Goal: Transaction & Acquisition: Subscribe to service/newsletter

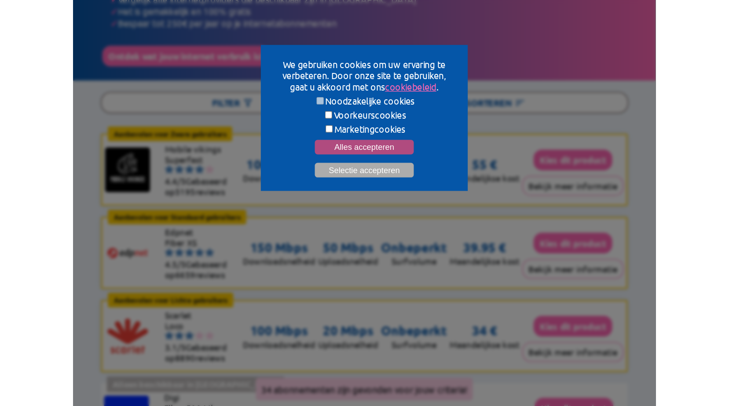
scroll to position [13, 0]
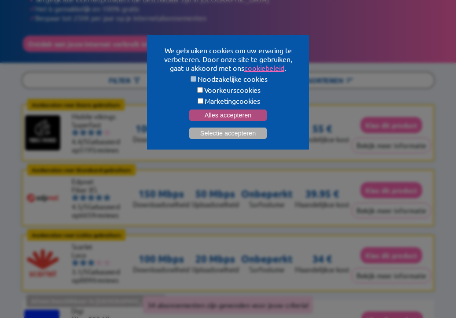
click at [209, 110] on button "Alles accepteren" at bounding box center [227, 115] width 77 height 11
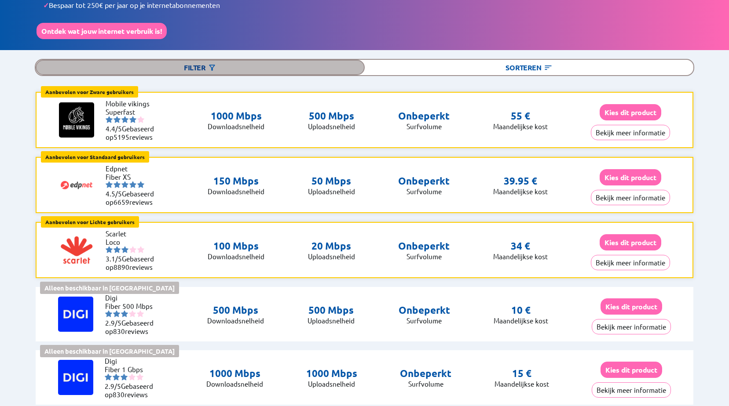
click at [205, 70] on div "Filter" at bounding box center [200, 67] width 329 height 15
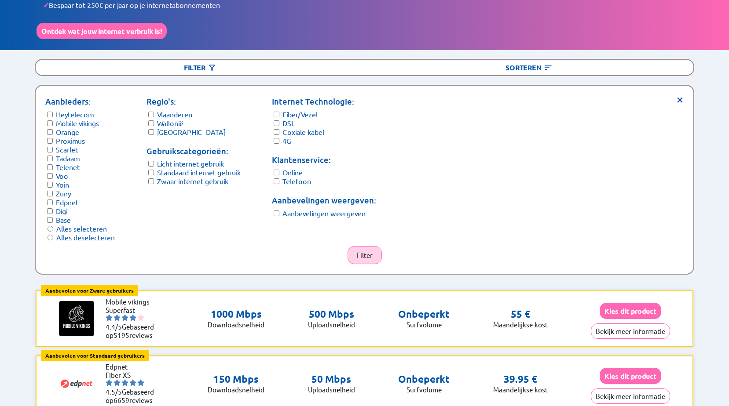
click at [359, 246] on button "Filter" at bounding box center [364, 255] width 34 height 18
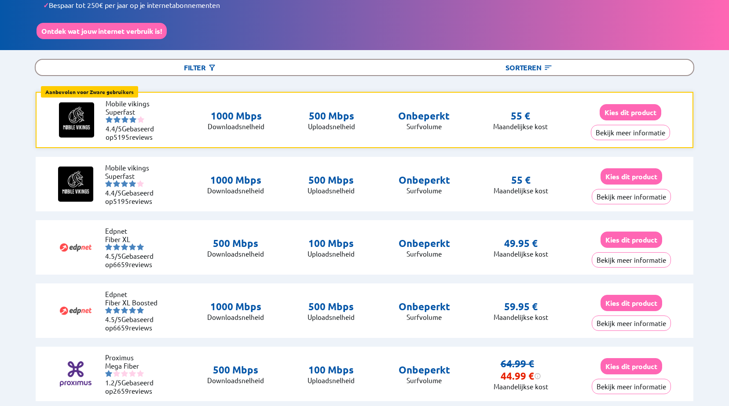
scroll to position [0, 0]
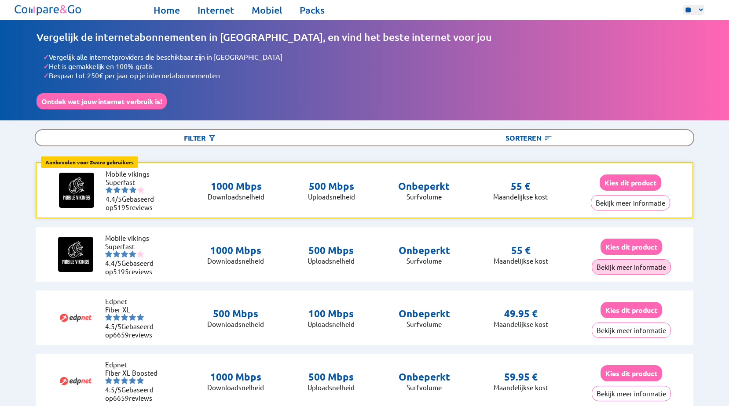
click at [455, 266] on button "Bekijk meer informatie" at bounding box center [631, 267] width 79 height 15
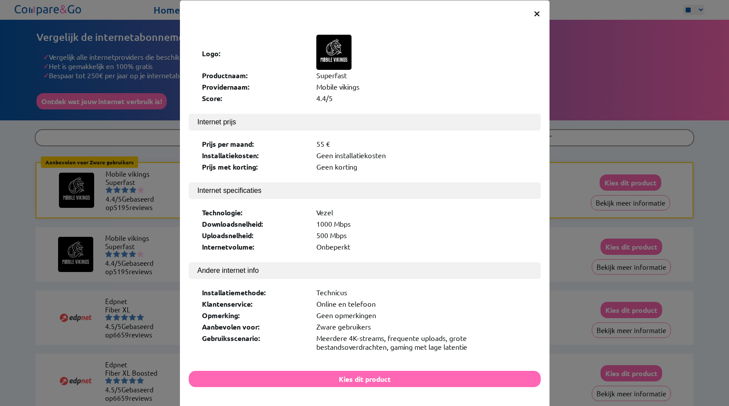
scroll to position [35, 0]
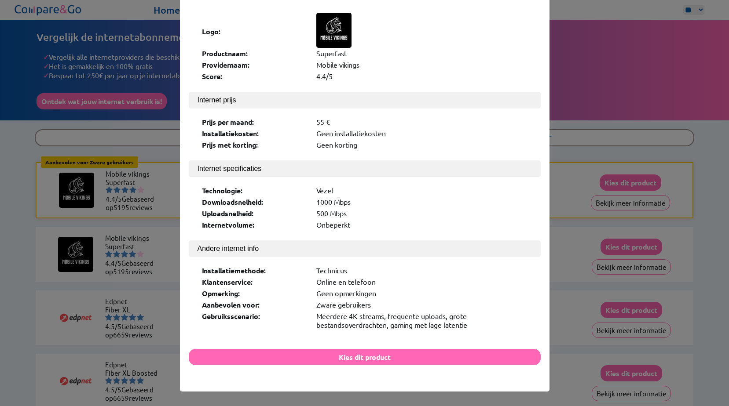
click at [455, 110] on div "× Logo: Productnaam: Superfast Providernaam: Mobile vikings Score: 4.4/5 Intern…" at bounding box center [364, 203] width 729 height 406
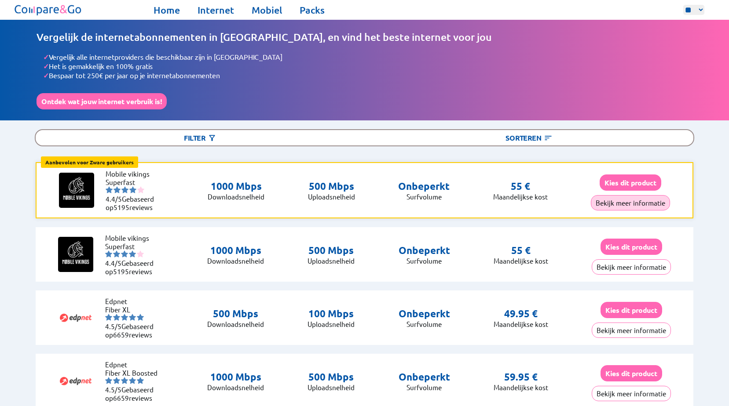
click at [455, 202] on button "Bekijk meer informatie" at bounding box center [630, 202] width 79 height 15
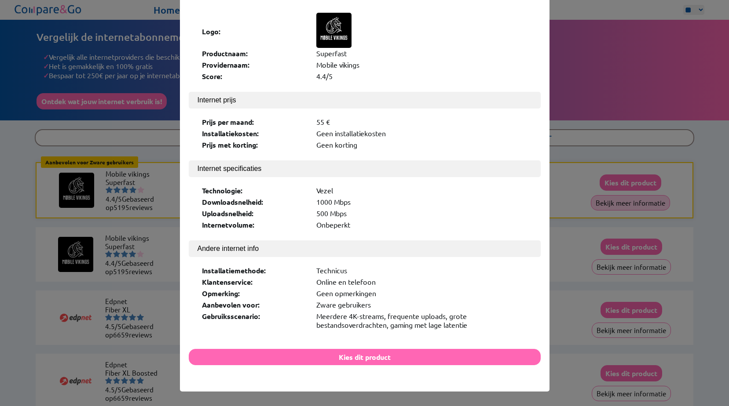
click at [455, 202] on div "× Logo: Productnaam: Superfast Providernaam: Mobile vikings Score: 4.4/5 Intern…" at bounding box center [364, 203] width 729 height 406
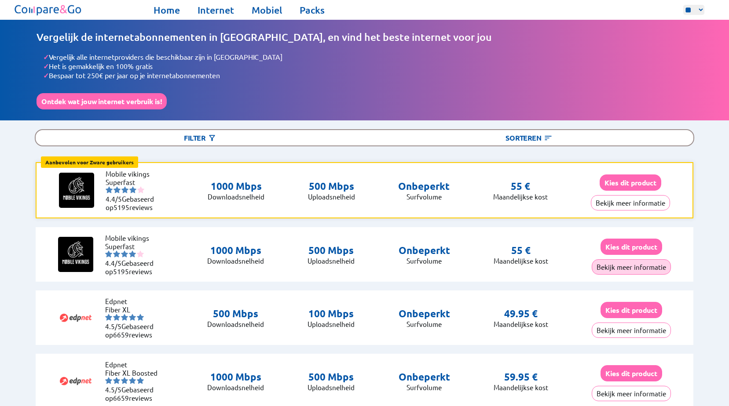
click at [455, 262] on button "Bekijk meer informatie" at bounding box center [631, 267] width 79 height 15
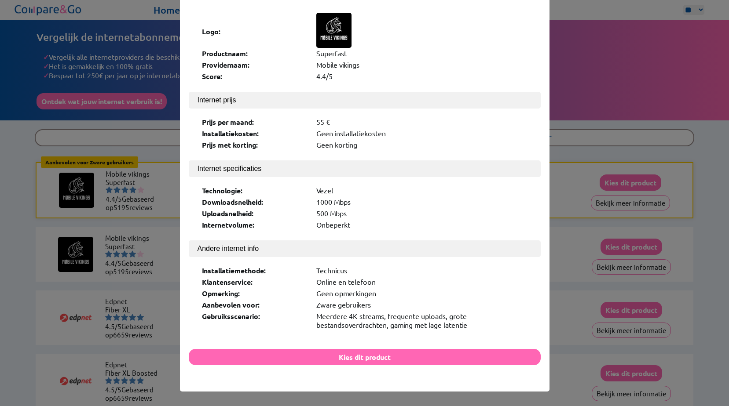
click at [455, 268] on div "× Logo: Productnaam: Superfast Providernaam: Mobile vikings Score: 4.4/5 Intern…" at bounding box center [364, 203] width 729 height 406
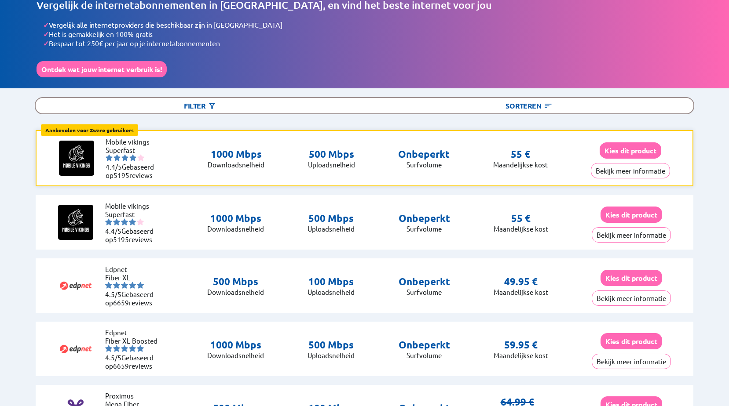
scroll to position [176, 0]
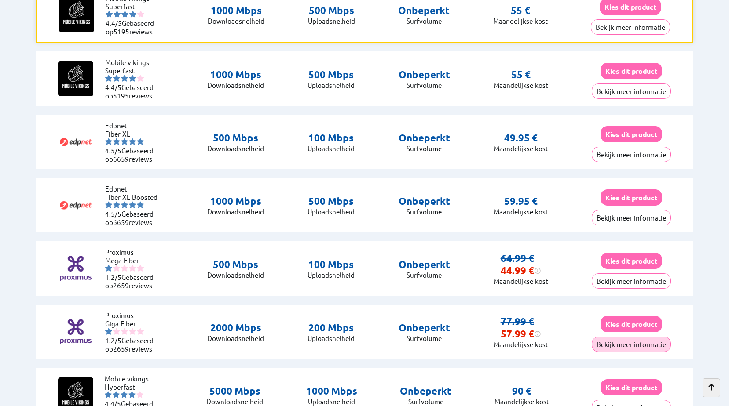
click at [455, 318] on button "Bekijk meer informatie" at bounding box center [631, 344] width 79 height 15
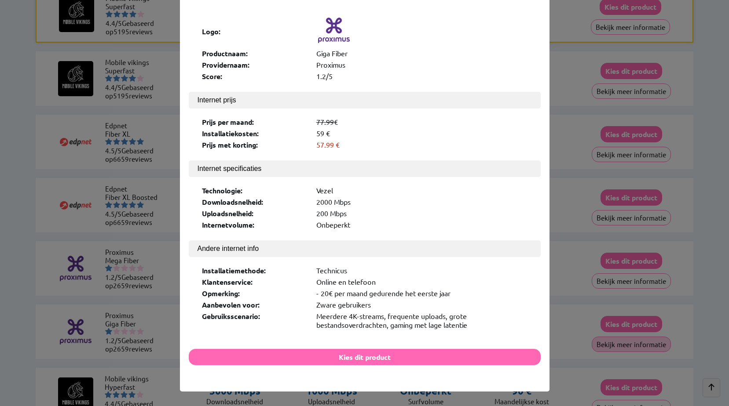
scroll to position [175, 0]
click at [455, 318] on div "× Logo: Productnaam: Giga Fiber Providernaam: Proximus Score: 1.2/5 Internet pr…" at bounding box center [364, 203] width 729 height 406
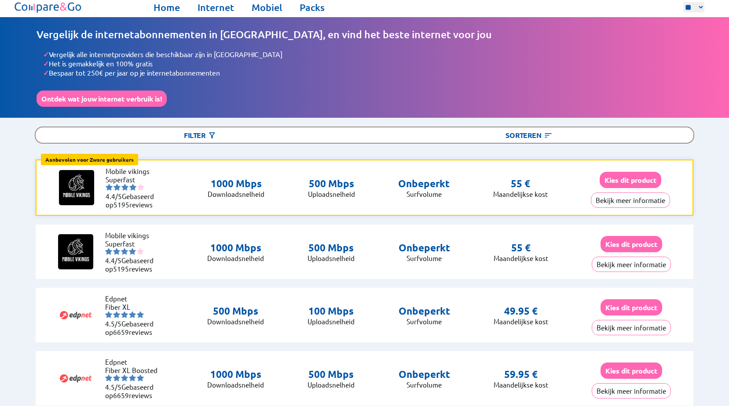
scroll to position [0, 0]
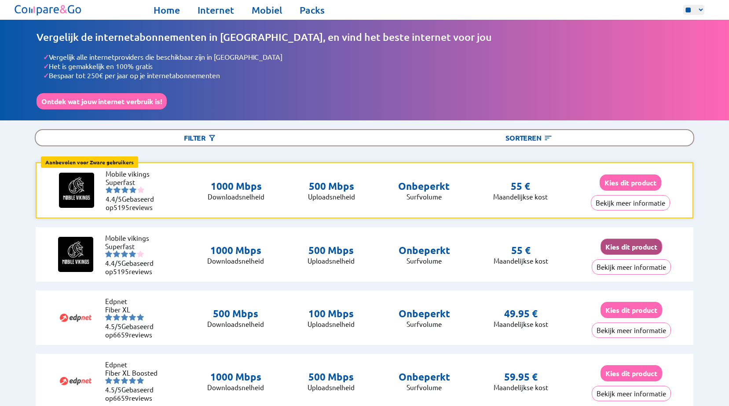
click at [455, 249] on button "Kies dit product" at bounding box center [631, 247] width 62 height 16
